Goal: Transaction & Acquisition: Purchase product/service

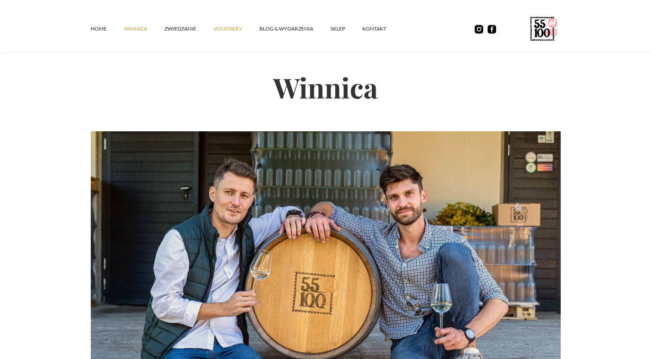
click at [220, 28] on link "vouchery" at bounding box center [237, 29] width 46 height 26
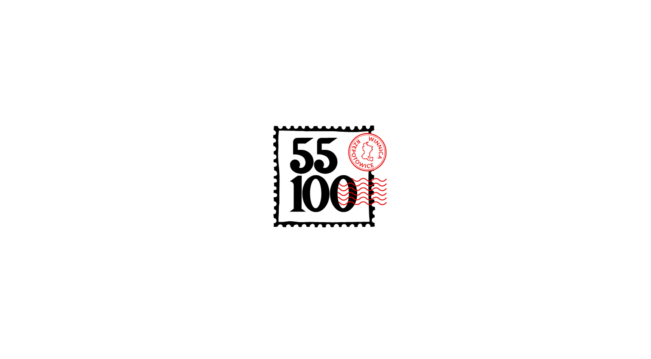
click at [220, 28] on div at bounding box center [325, 179] width 651 height 359
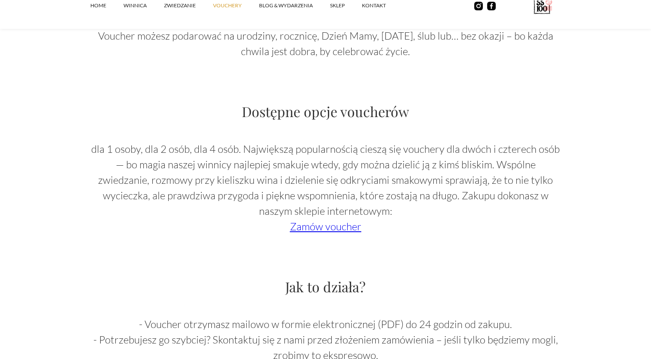
scroll to position [694, 0]
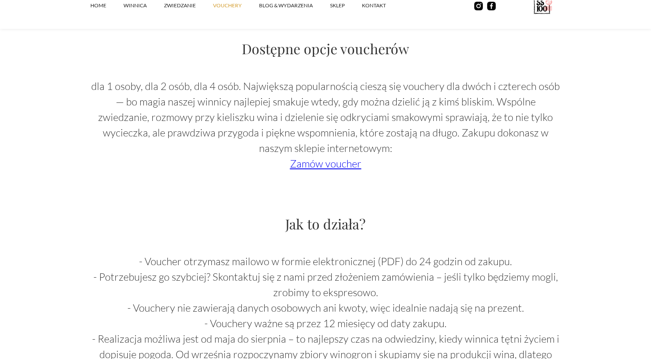
click at [325, 168] on link "Zamów voucher" at bounding box center [325, 163] width 71 height 13
